Goal: Task Accomplishment & Management: Manage account settings

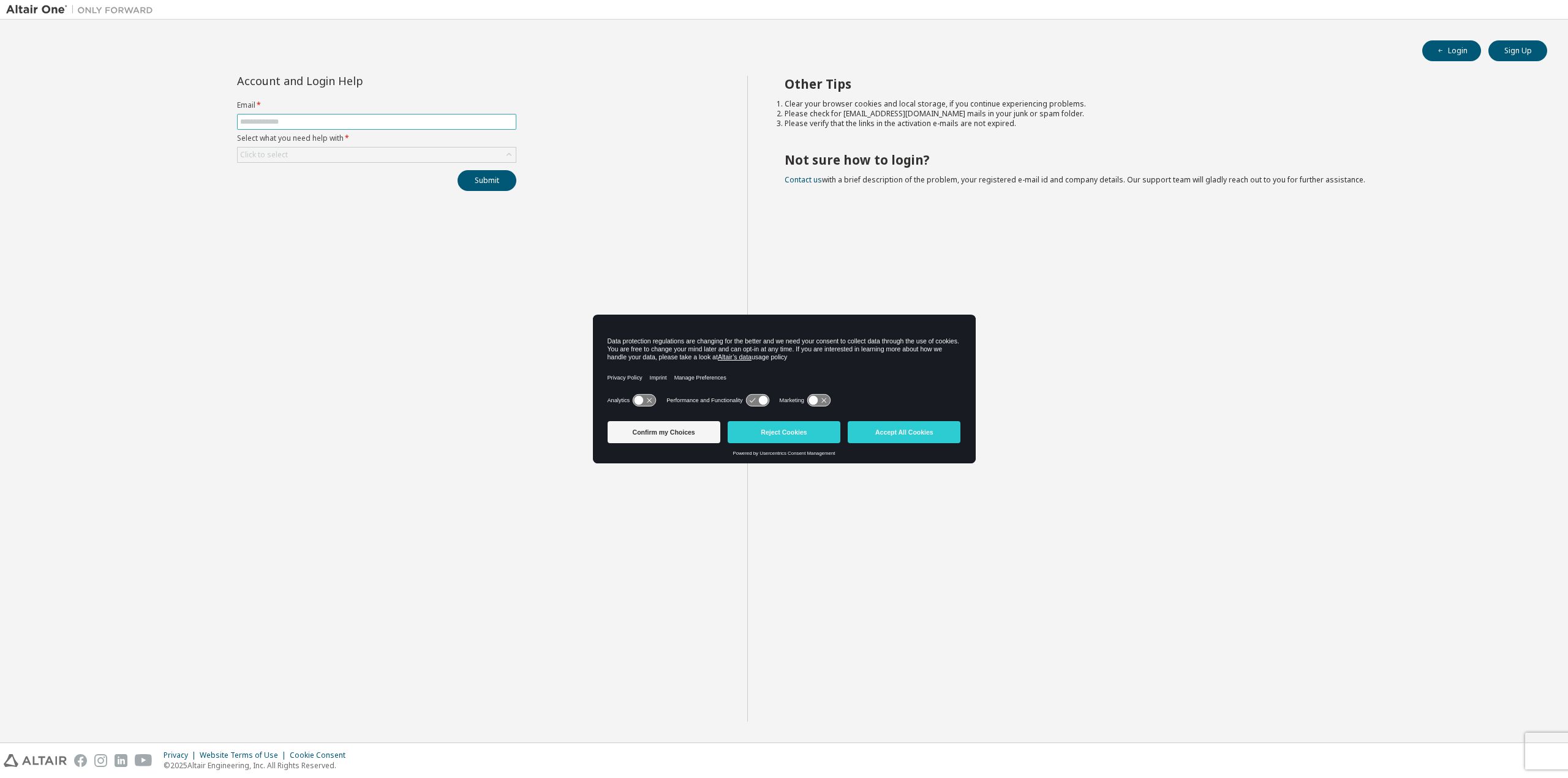
click at [280, 120] on input "text" at bounding box center [376, 122] width 273 height 10
type input "**********"
click at [311, 158] on div "Click to select" at bounding box center [377, 154] width 279 height 15
click at [311, 190] on li "I forgot my password" at bounding box center [375, 189] width 276 height 16
click at [492, 183] on button "Submit" at bounding box center [487, 181] width 59 height 21
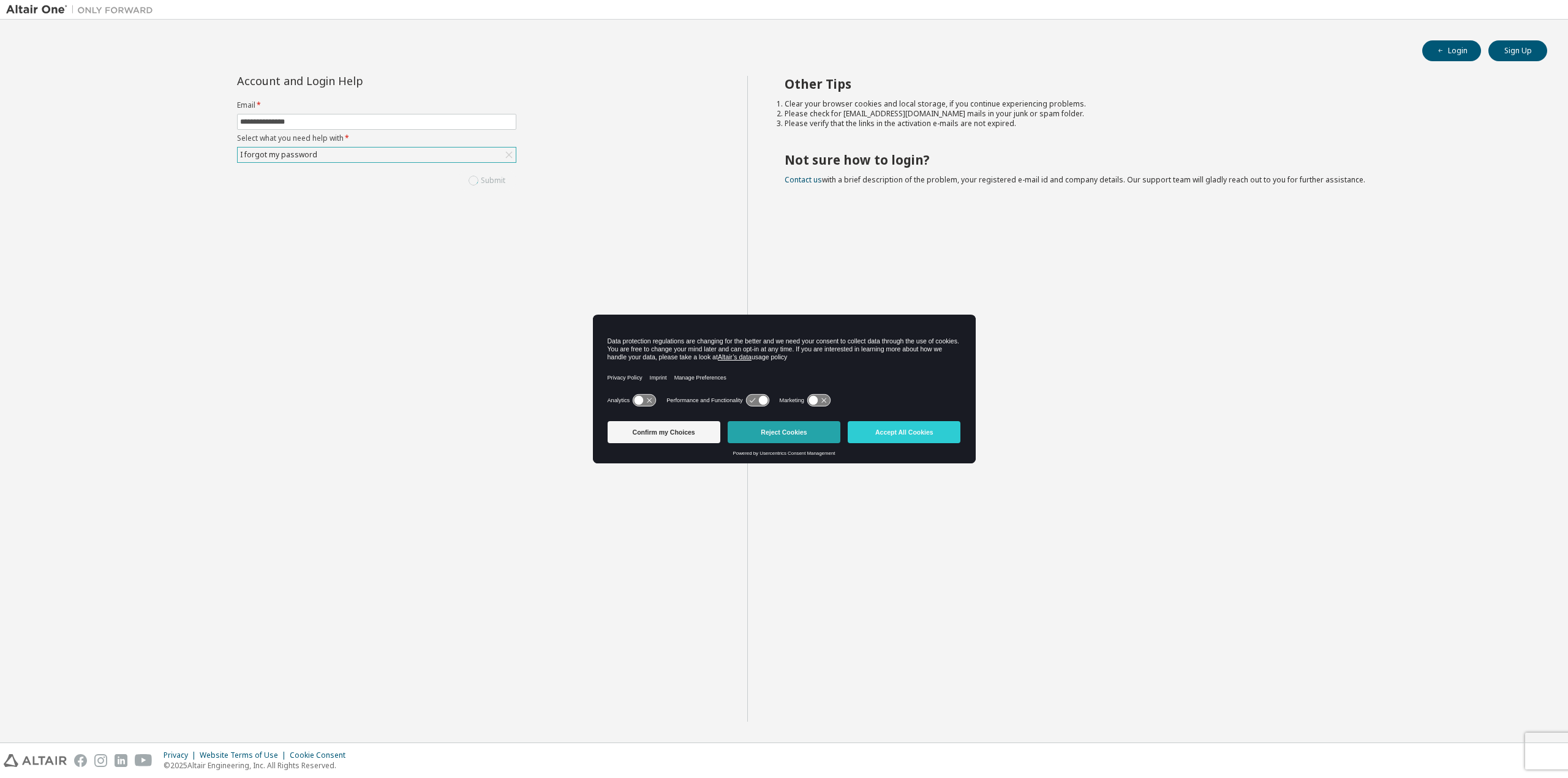
click at [786, 431] on button "Reject Cookies" at bounding box center [784, 432] width 113 height 22
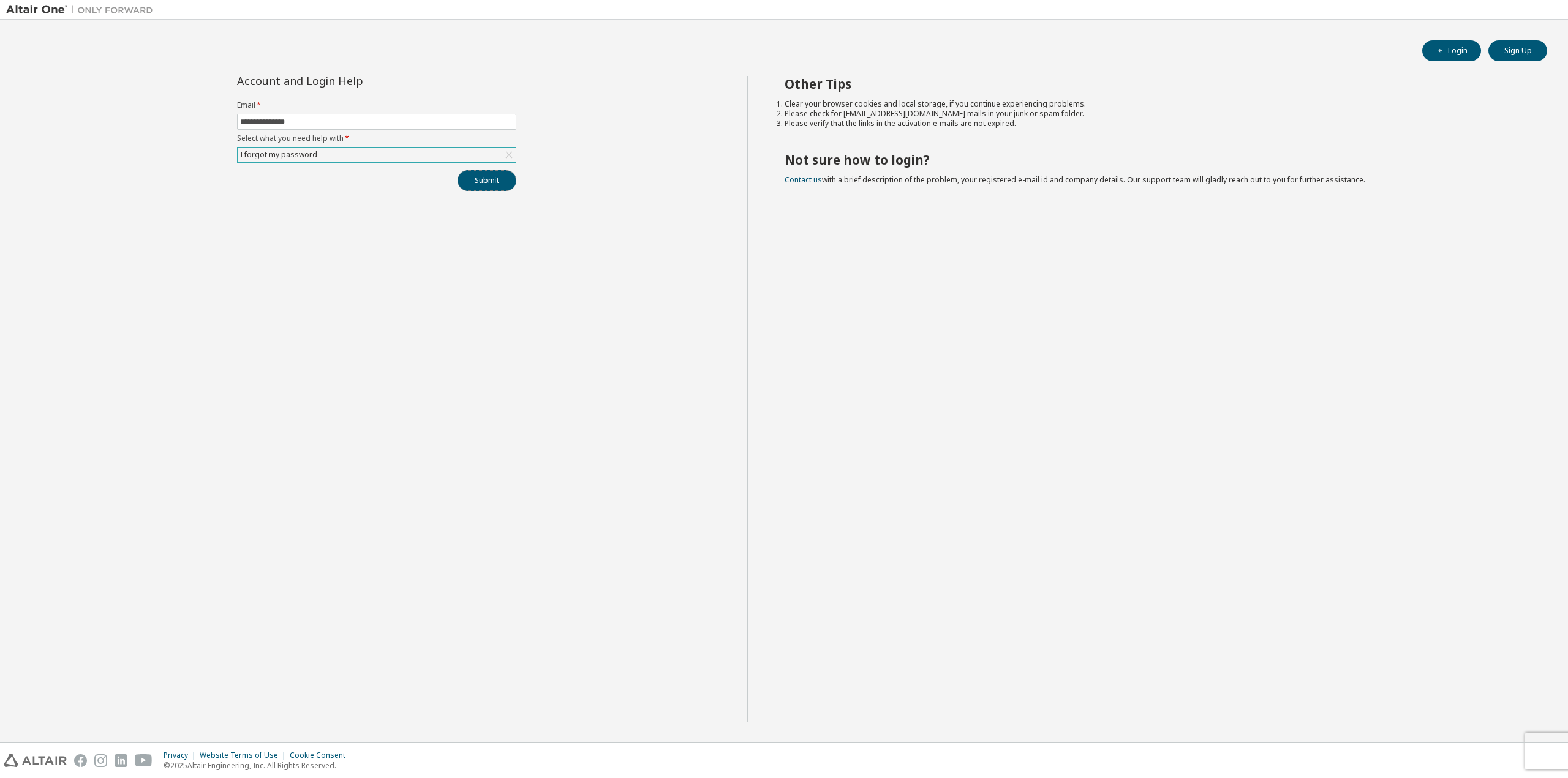
click at [493, 181] on button "Submit" at bounding box center [487, 181] width 59 height 21
drag, startPoint x: 786, startPoint y: 84, endPoint x: 1075, endPoint y: 122, distance: 291.5
click at [1075, 122] on div "Other Tips Clear your browser cookies and local storage, if you continue experi…" at bounding box center [1155, 398] width 815 height 646
click at [1081, 137] on div "Other Tips Clear your browser cookies and local storage, if you continue experi…" at bounding box center [1155, 398] width 815 height 646
drag, startPoint x: 777, startPoint y: 171, endPoint x: 1437, endPoint y: 208, distance: 661.0
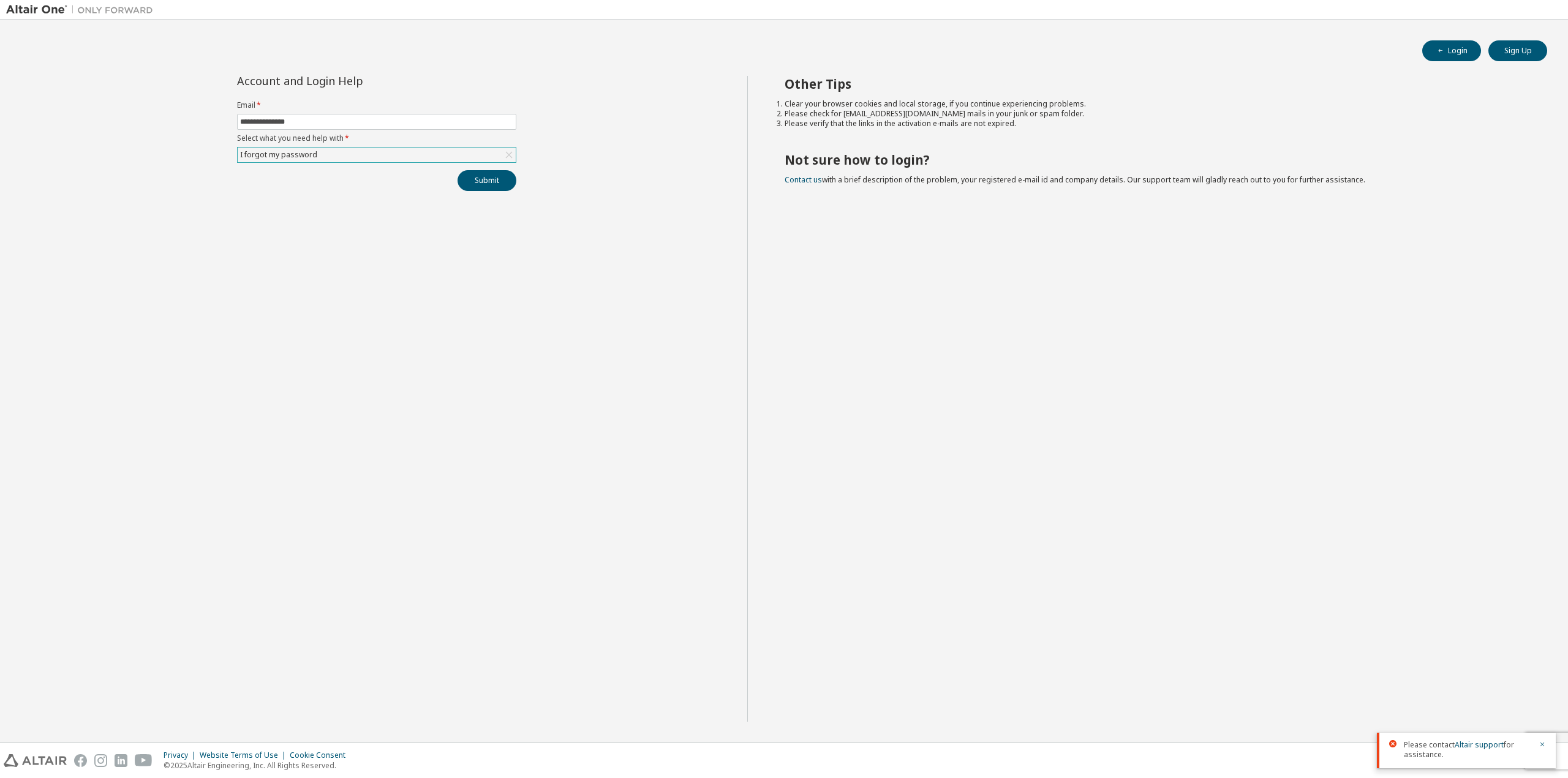
click at [1437, 208] on div "Other Tips Clear your browser cookies and local storage, if you continue experi…" at bounding box center [1155, 398] width 815 height 646
click at [1441, 48] on icon "button" at bounding box center [1440, 51] width 7 height 7
